Goal: Task Accomplishment & Management: Manage account settings

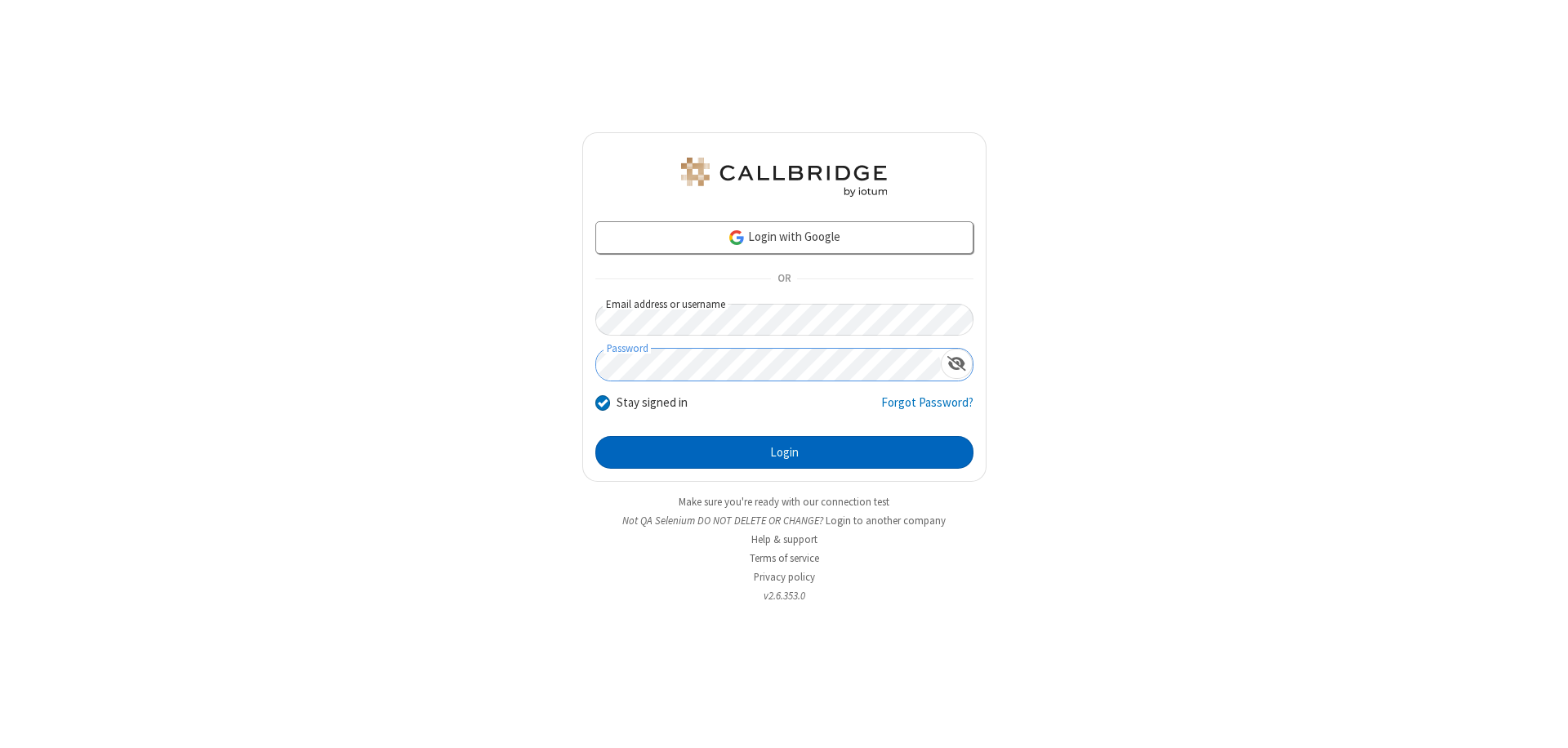
click at [784, 452] on button "Login" at bounding box center [784, 452] width 378 height 33
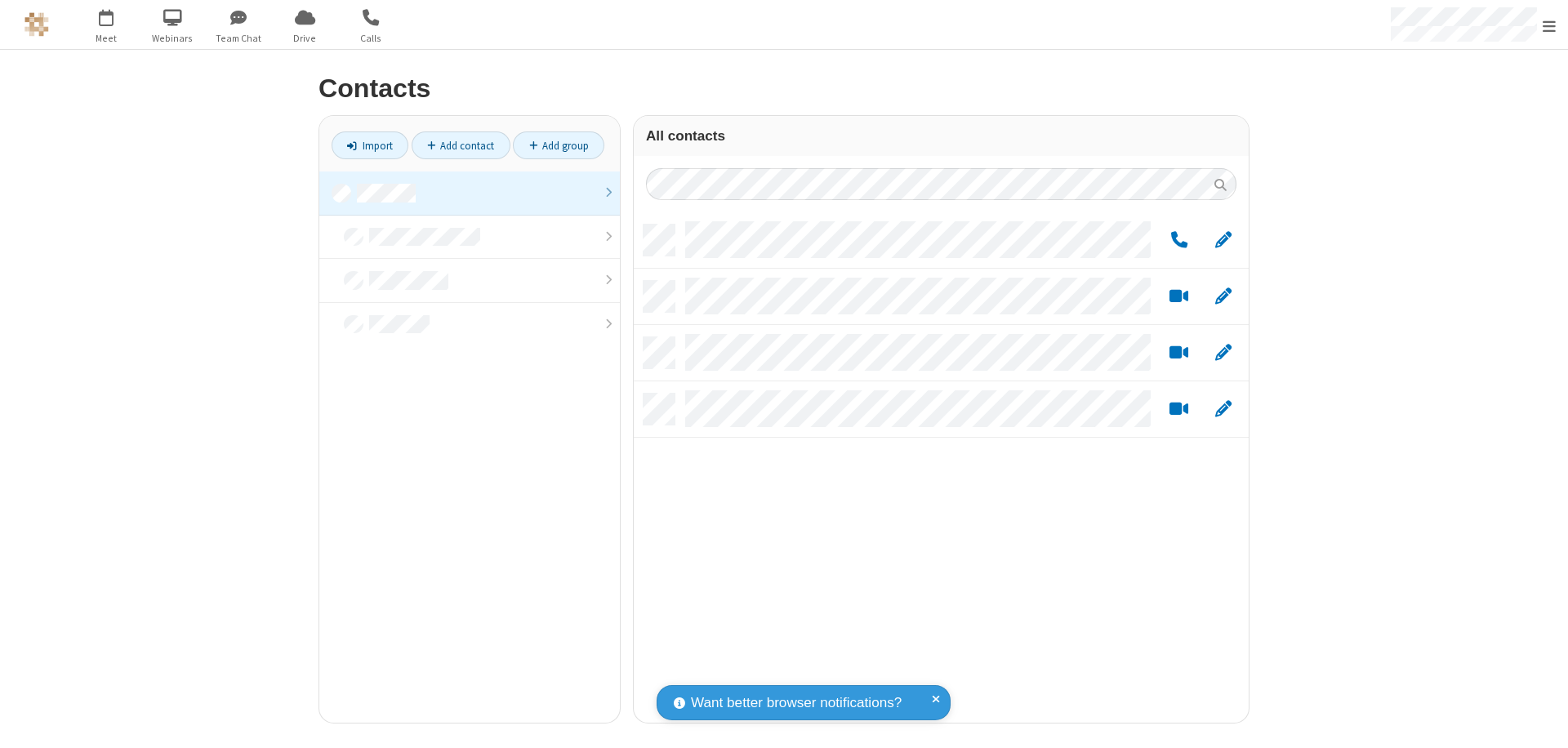
click at [469, 193] on link at bounding box center [470, 193] width 301 height 44
click at [559, 146] on link "Add group" at bounding box center [558, 145] width 92 height 27
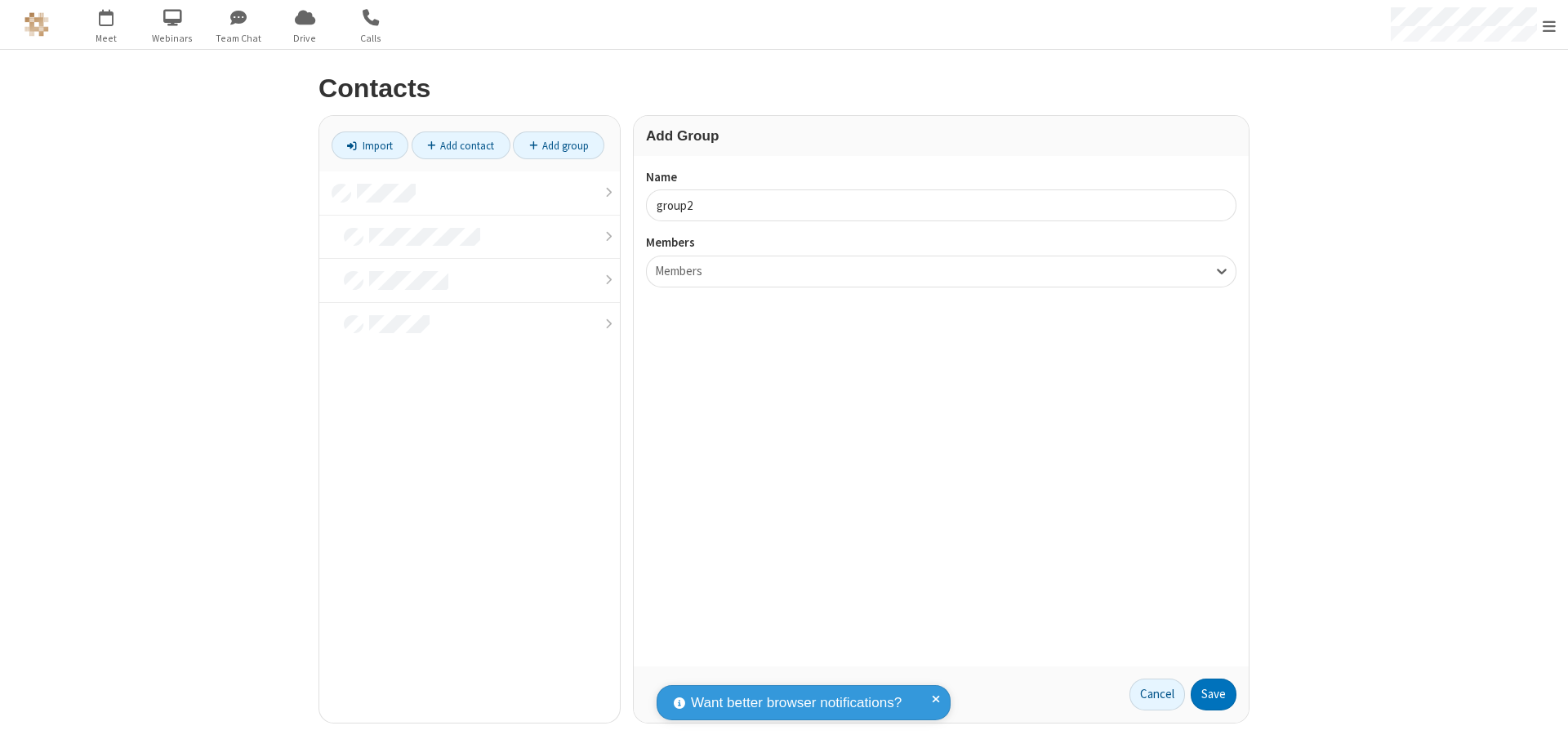
type input "group2"
type input "name19"
